Goal: Navigation & Orientation: Find specific page/section

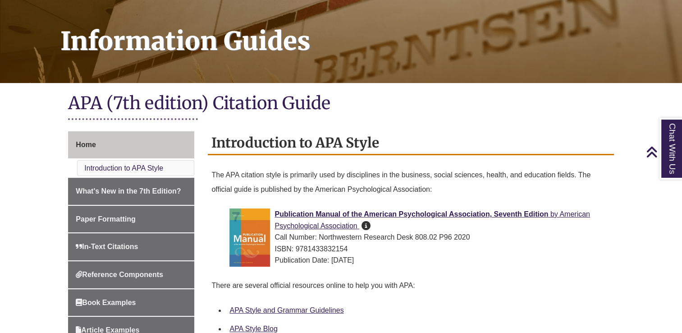
scroll to position [122, 0]
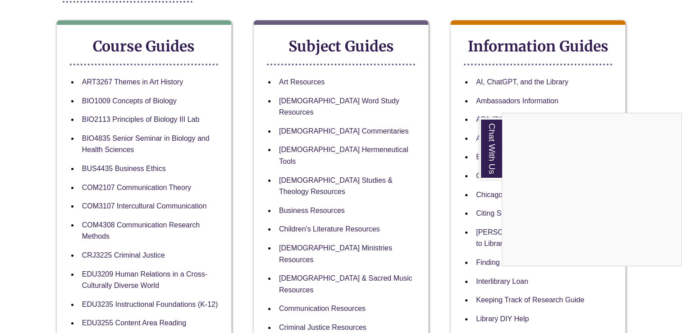
scroll to position [148, 0]
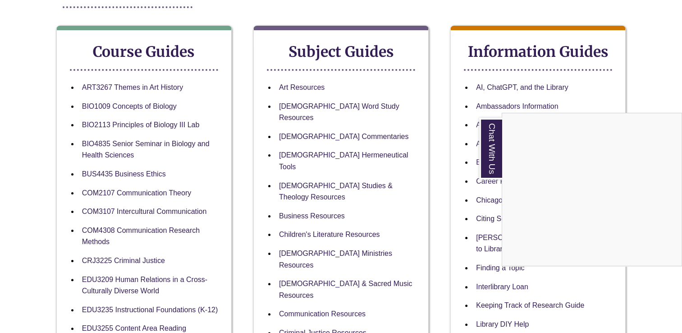
click at [456, 160] on div "Chat With Us" at bounding box center [341, 166] width 682 height 333
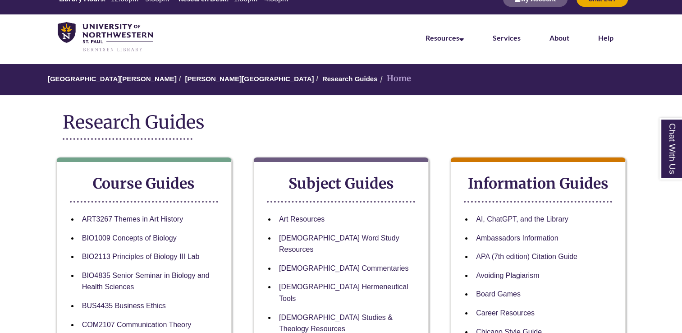
scroll to position [14, 0]
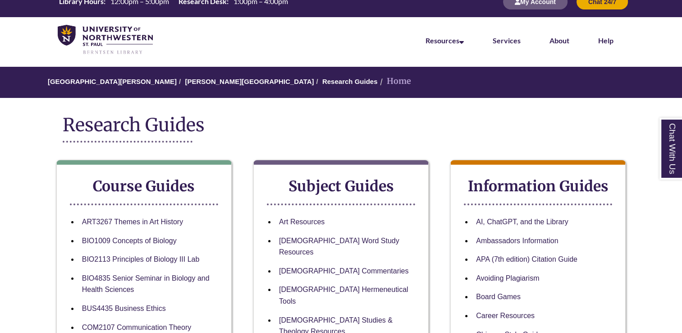
drag, startPoint x: 472, startPoint y: 71, endPoint x: 465, endPoint y: 151, distance: 80.6
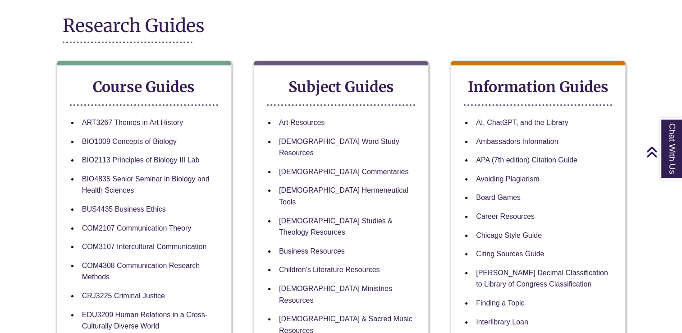
scroll to position [113, 0]
click at [344, 47] on div "Research Guides" at bounding box center [341, 32] width 556 height 36
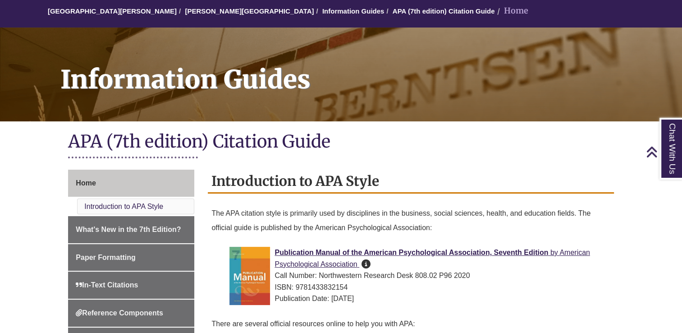
scroll to position [81, 0]
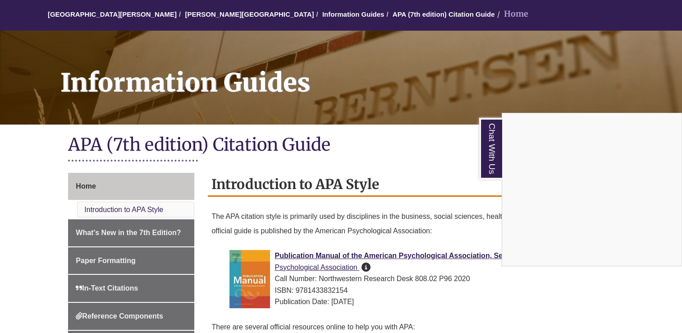
click at [446, 164] on div "Chat With Us" at bounding box center [341, 166] width 682 height 333
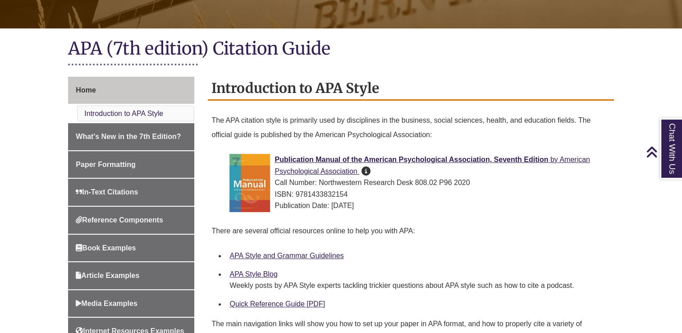
scroll to position [177, 0]
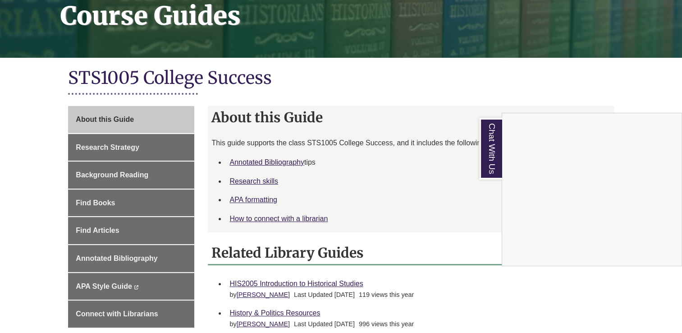
scroll to position [148, 0]
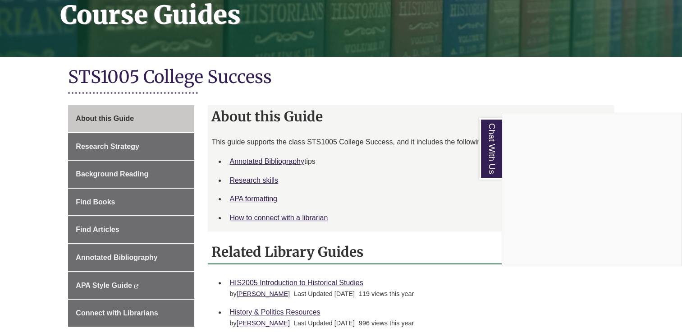
click at [332, 90] on div "Chat With Us" at bounding box center [341, 166] width 682 height 333
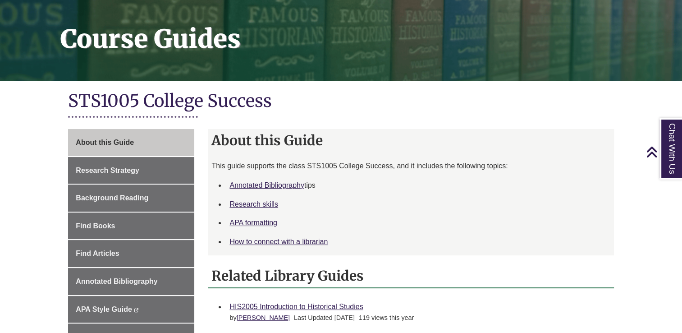
scroll to position [123, 0]
